Goal: Information Seeking & Learning: Learn about a topic

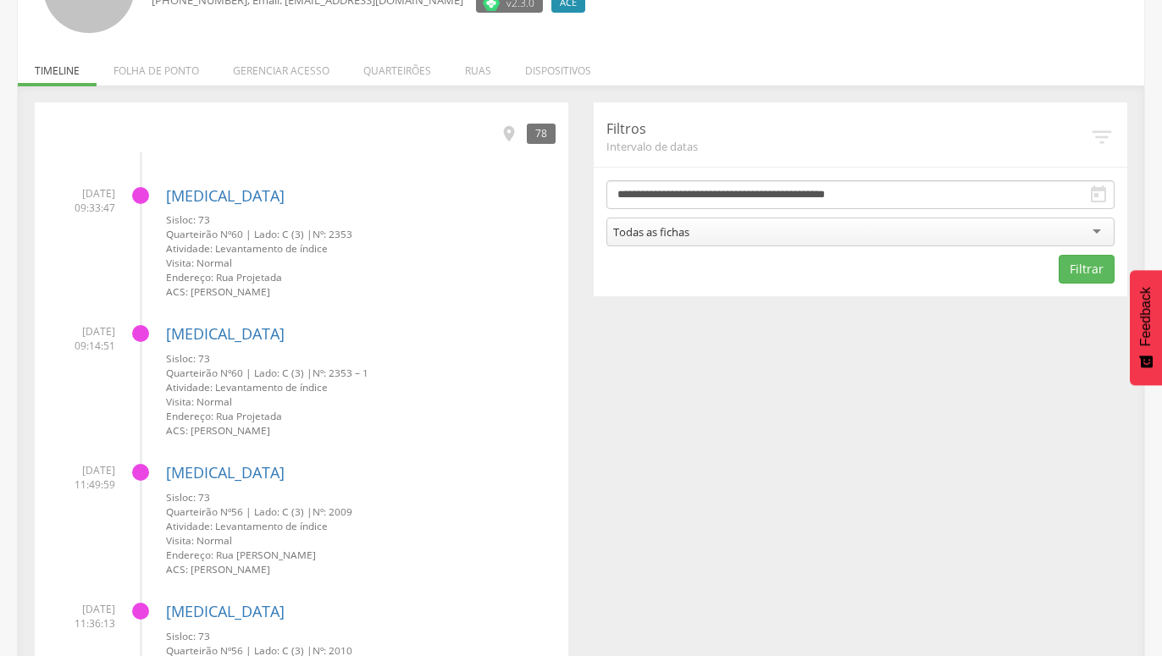
scroll to position [86, 0]
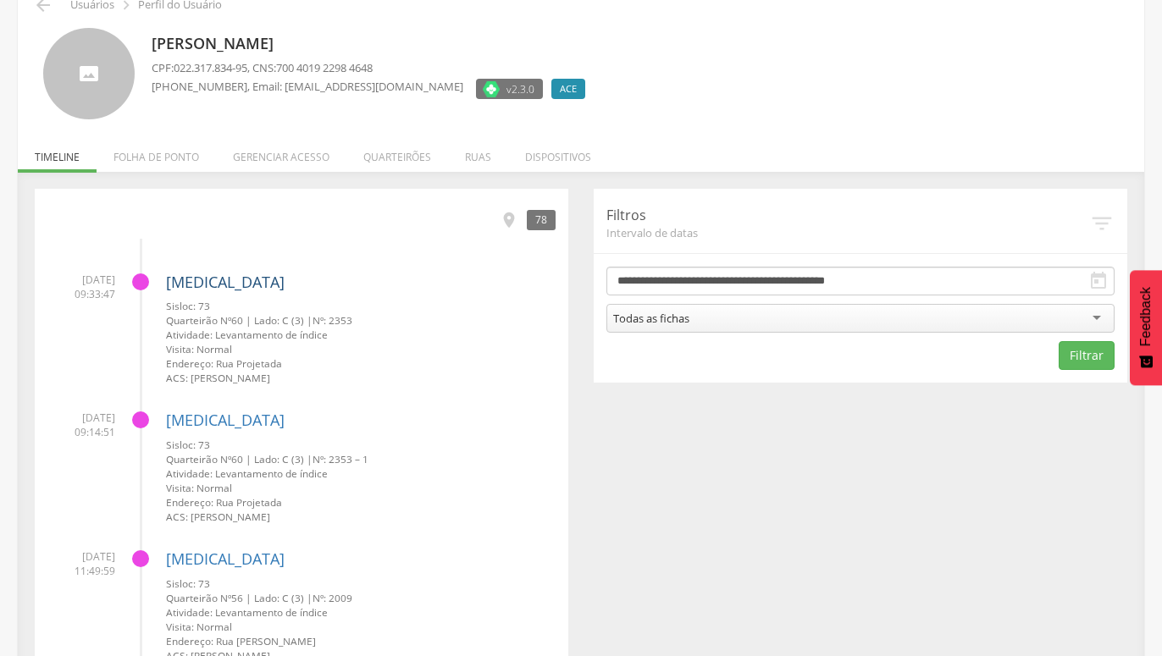
click at [193, 282] on link "[MEDICAL_DATA]" at bounding box center [225, 282] width 119 height 20
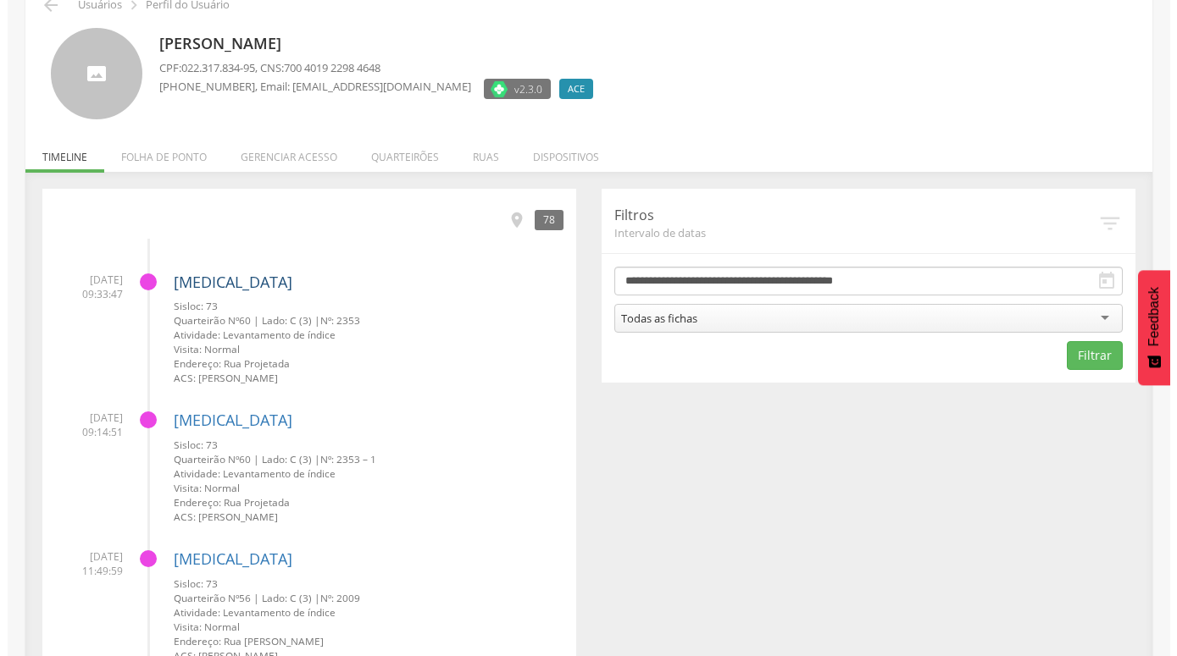
scroll to position [51, 0]
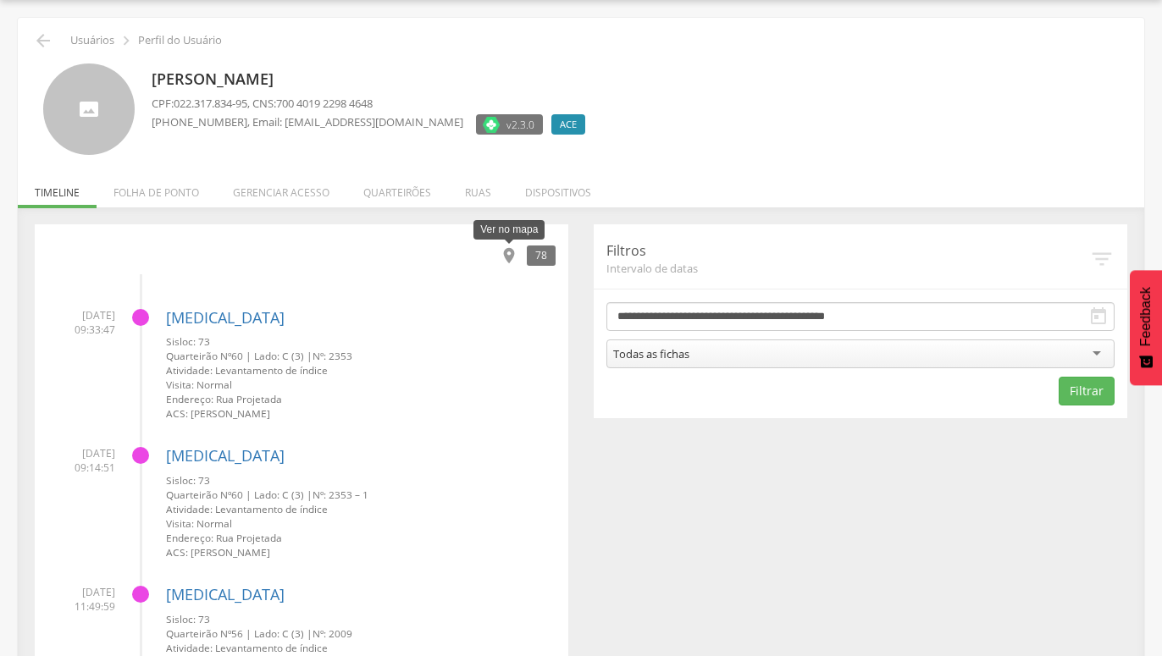
click at [513, 256] on icon "" at bounding box center [509, 255] width 19 height 19
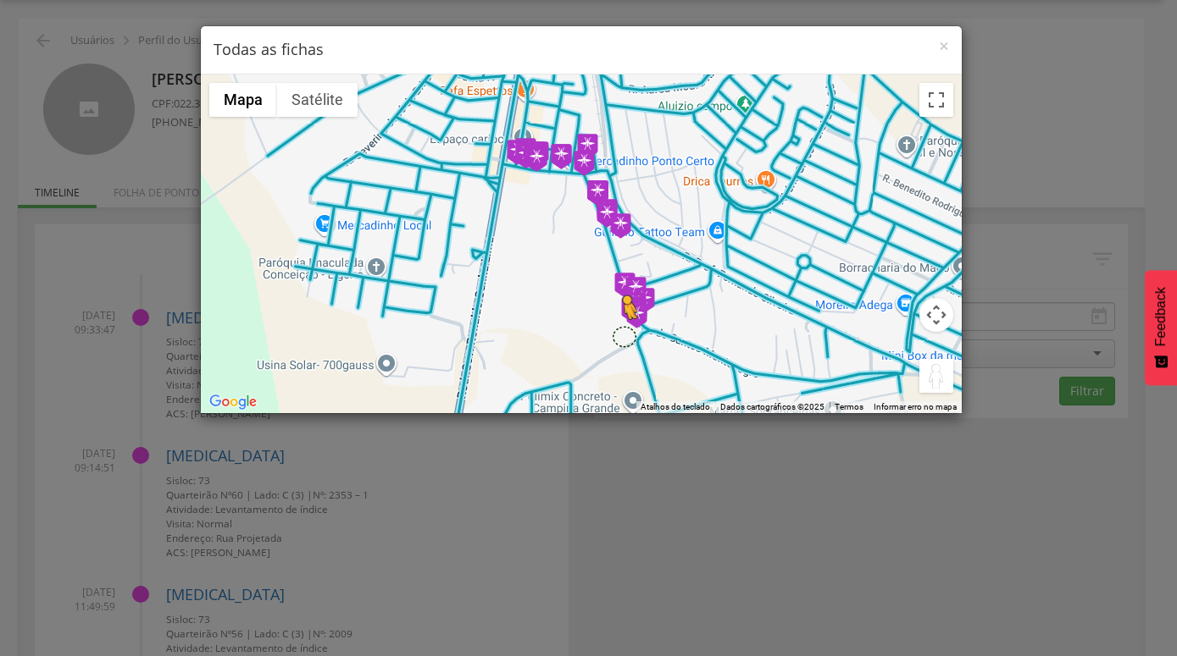
drag, startPoint x: 939, startPoint y: 391, endPoint x: 623, endPoint y: 336, distance: 319.9
click at [623, 336] on div "Pressione as teclas Alt + Enter para ativar o recurso de arrastar com o teclado…" at bounding box center [581, 244] width 761 height 339
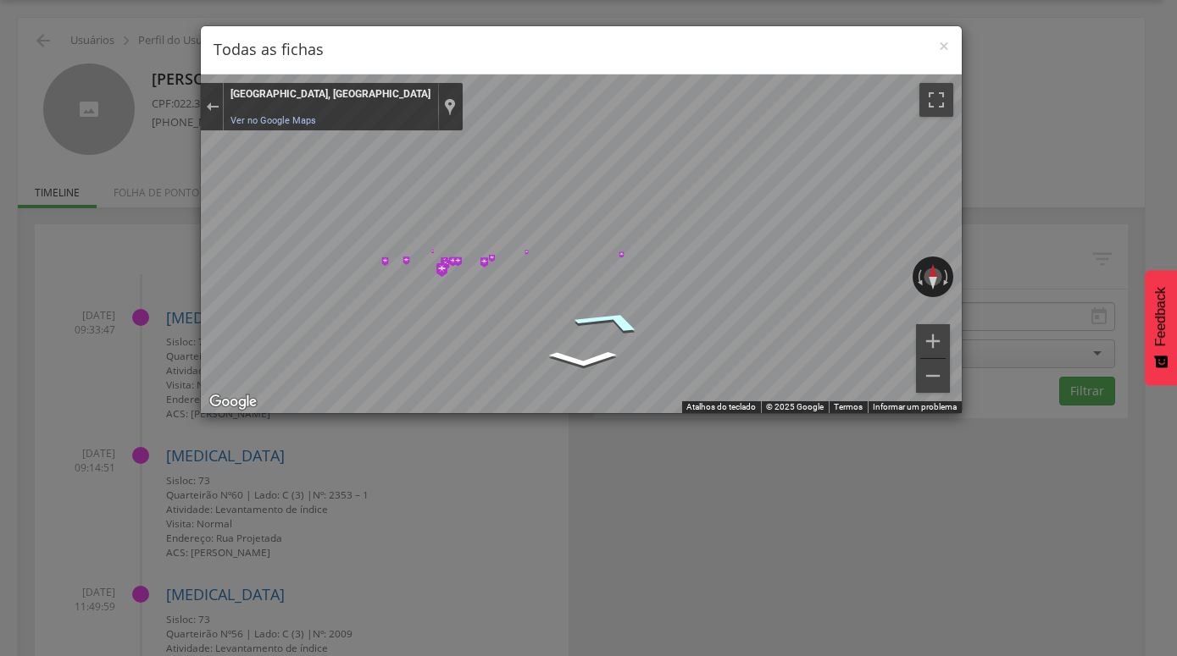
click at [609, 315] on icon "Ir para o nordeste" at bounding box center [610, 321] width 125 height 36
click at [634, 326] on icon "Ir para o nordeste" at bounding box center [625, 325] width 125 height 40
click at [634, 326] on icon "Ir para o nordeste" at bounding box center [638, 330] width 114 height 40
click at [634, 326] on icon "Ir para o nordeste" at bounding box center [638, 331] width 113 height 40
click at [520, 349] on icon "Ir para o sudoeste" at bounding box center [524, 348] width 113 height 40
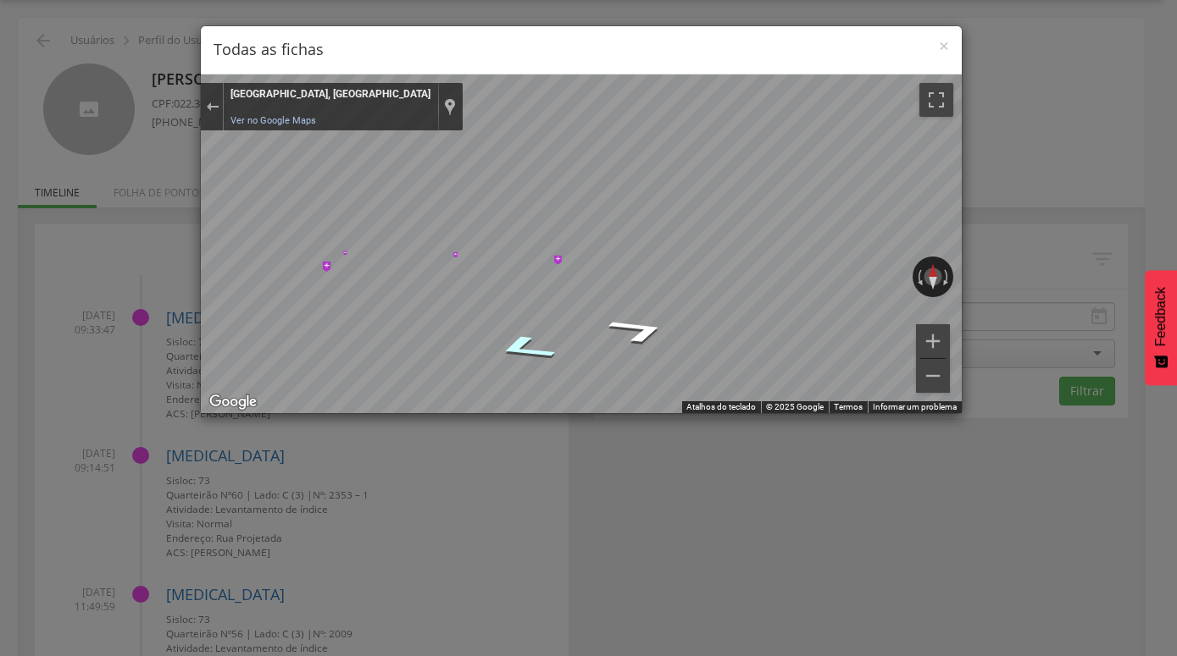
click at [520, 349] on icon "Ir para o sudoeste" at bounding box center [525, 348] width 114 height 40
click at [520, 349] on icon "Ir para o sudoeste" at bounding box center [535, 353] width 125 height 40
click at [520, 347] on icon "Ir para o sudoeste" at bounding box center [552, 357] width 125 height 36
